Goal: Task Accomplishment & Management: Use online tool/utility

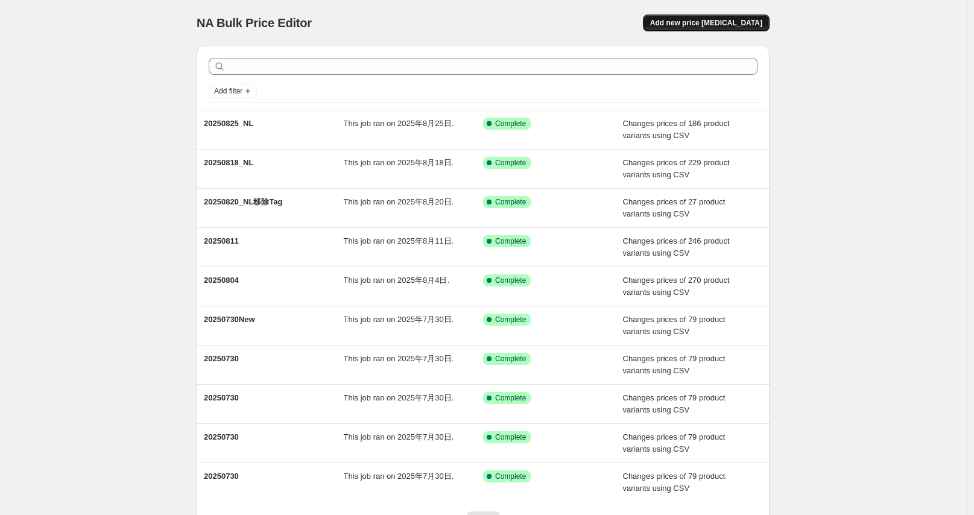
click at [723, 21] on span "Add new price [MEDICAL_DATA]" at bounding box center [706, 23] width 112 height 10
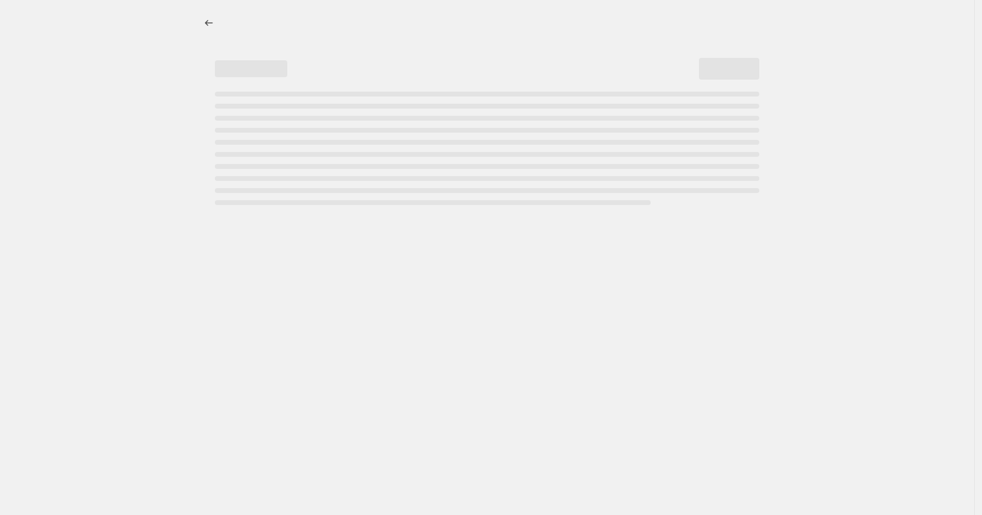
select select "percentage"
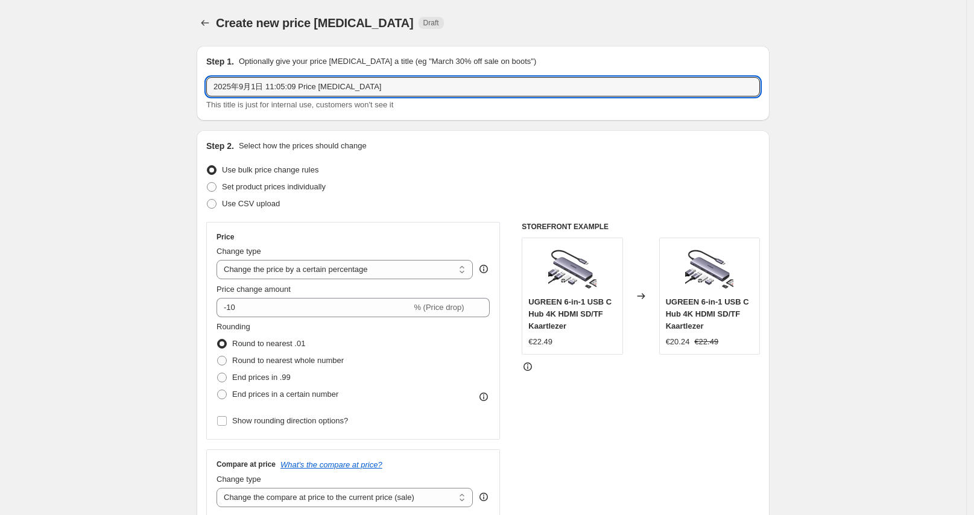
drag, startPoint x: 388, startPoint y: 90, endPoint x: 176, endPoint y: 87, distance: 211.8
type input "20250901_NL"
click at [233, 194] on label "Set product prices individually" at bounding box center [265, 187] width 119 height 17
click at [208, 183] on input "Set product prices individually" at bounding box center [207, 182] width 1 height 1
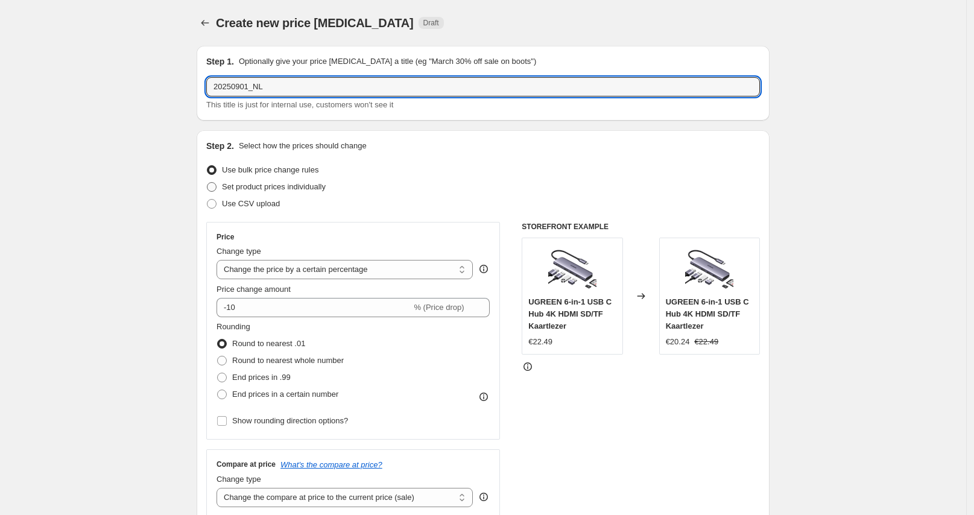
radio input "true"
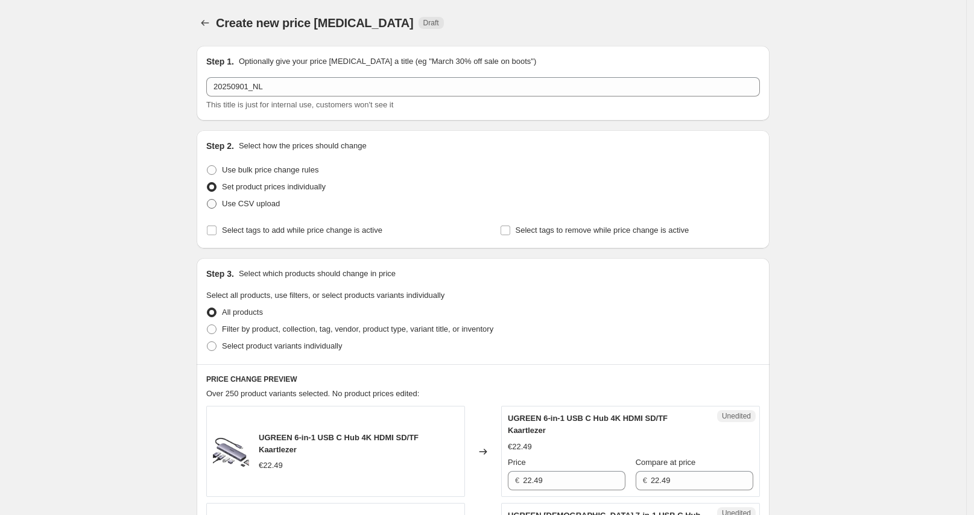
click at [241, 204] on span "Use CSV upload" at bounding box center [251, 203] width 58 height 9
click at [208, 200] on input "Use CSV upload" at bounding box center [207, 199] width 1 height 1
radio input "true"
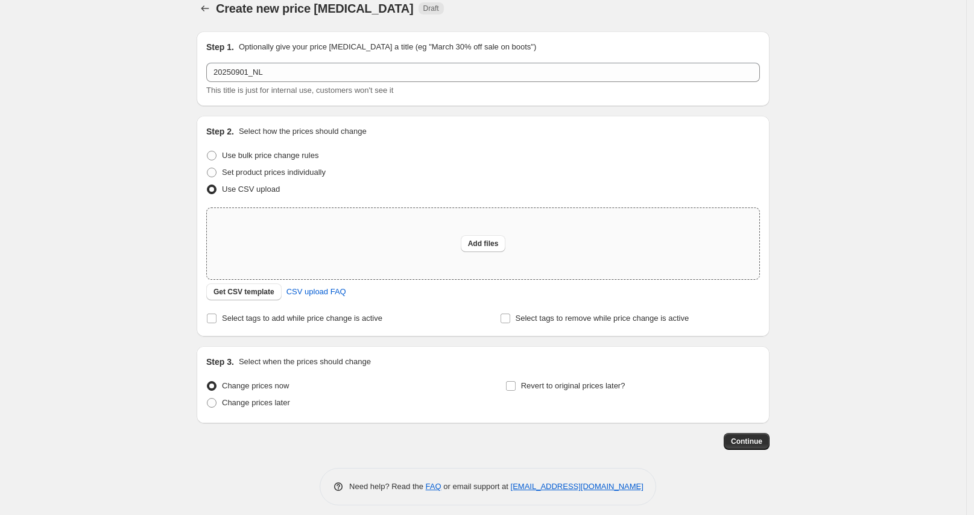
scroll to position [22, 0]
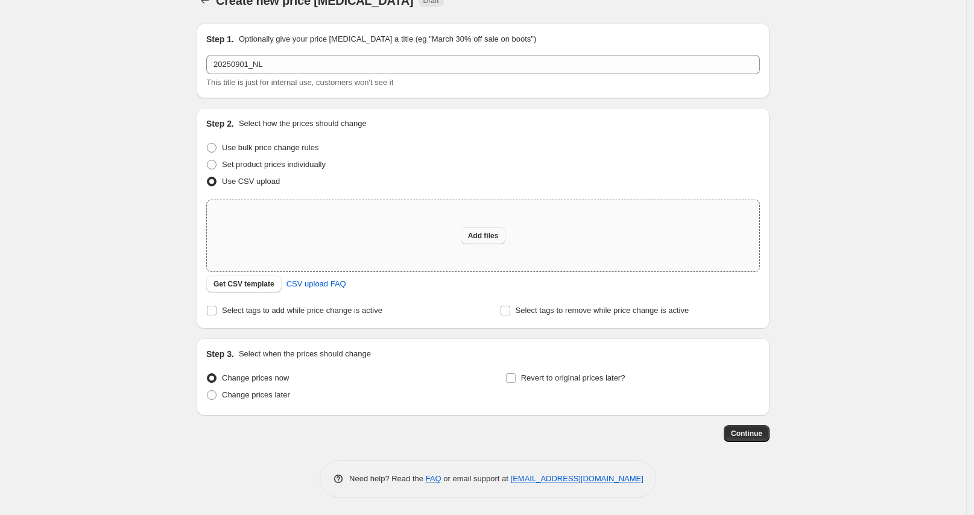
click at [471, 239] on button "Add files" at bounding box center [483, 235] width 45 height 17
type input "C:\fakepath\20250901_NL.csv"
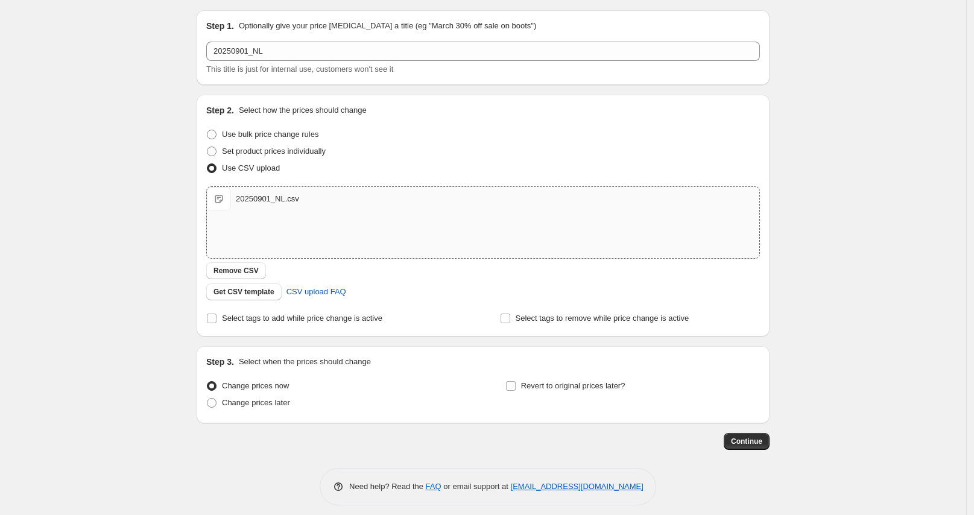
scroll to position [43, 0]
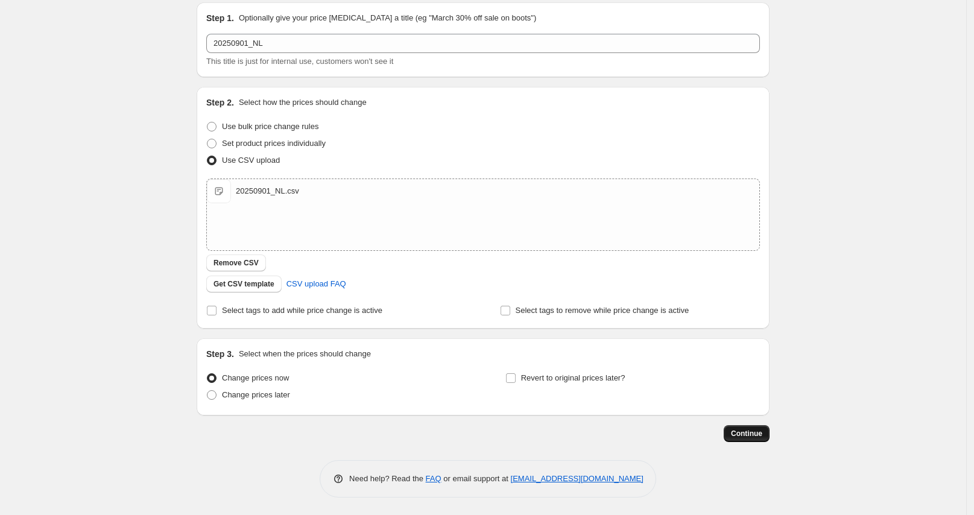
click at [763, 431] on span "Continue" at bounding box center [746, 434] width 31 height 10
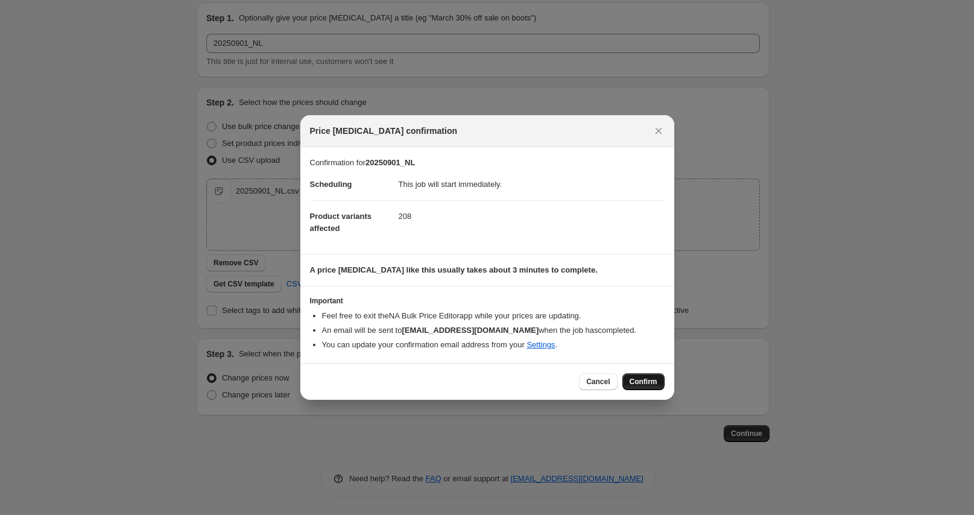
click at [645, 381] on span "Confirm" at bounding box center [644, 382] width 28 height 10
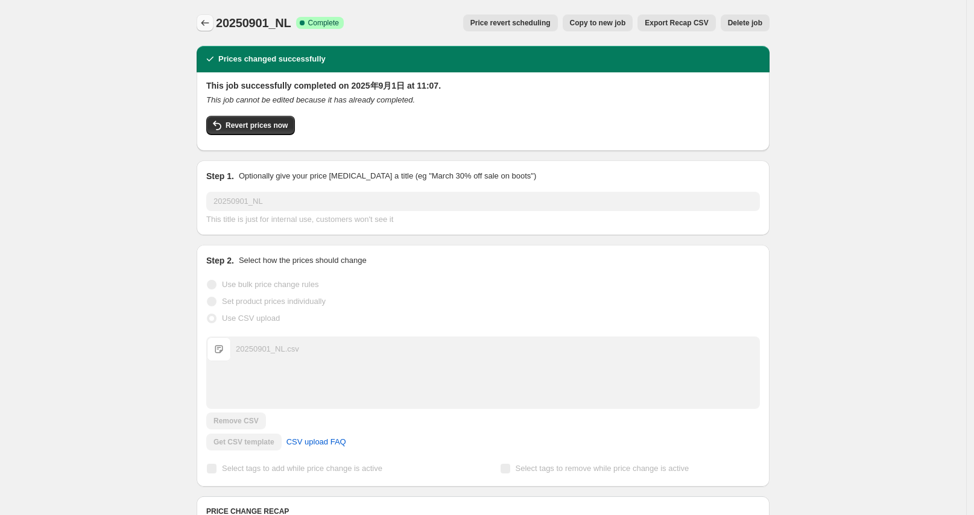
click at [208, 21] on icon "Price change jobs" at bounding box center [205, 23] width 12 height 12
